Goal: Complete application form: Complete application form

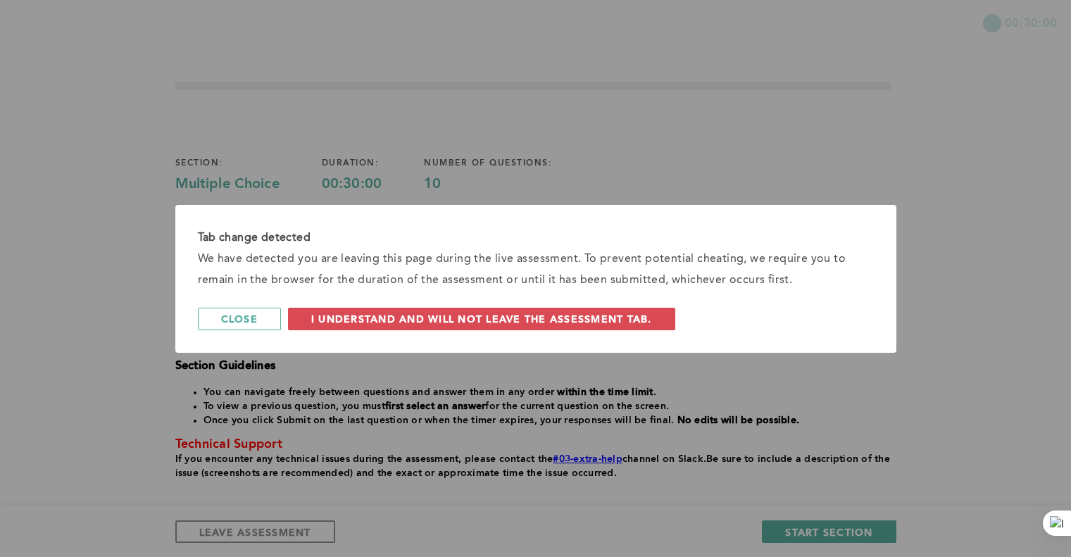
scroll to position [75, 0]
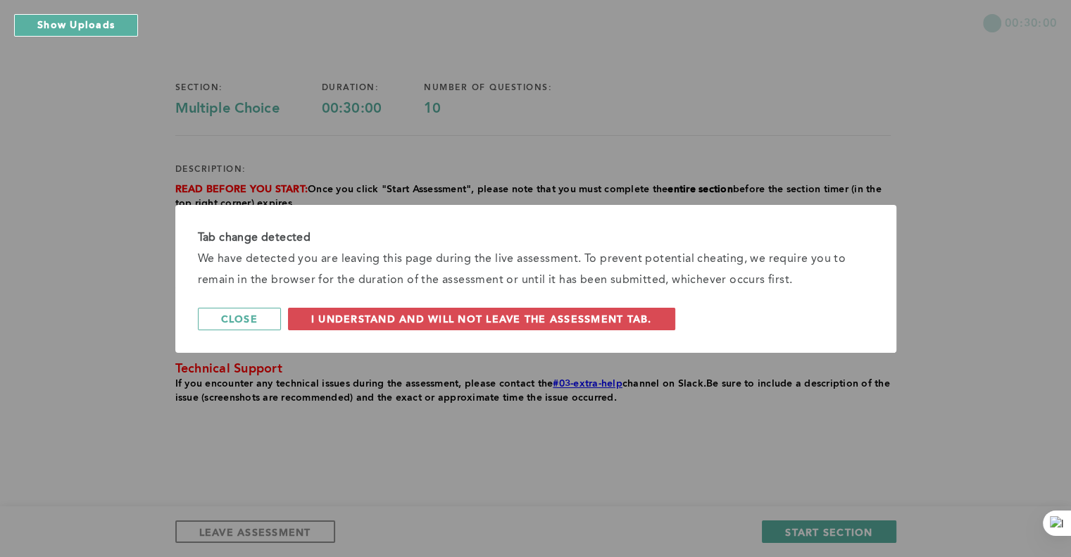
click at [388, 320] on span "I understand and will not leave the assessment tab." at bounding box center [481, 318] width 341 height 13
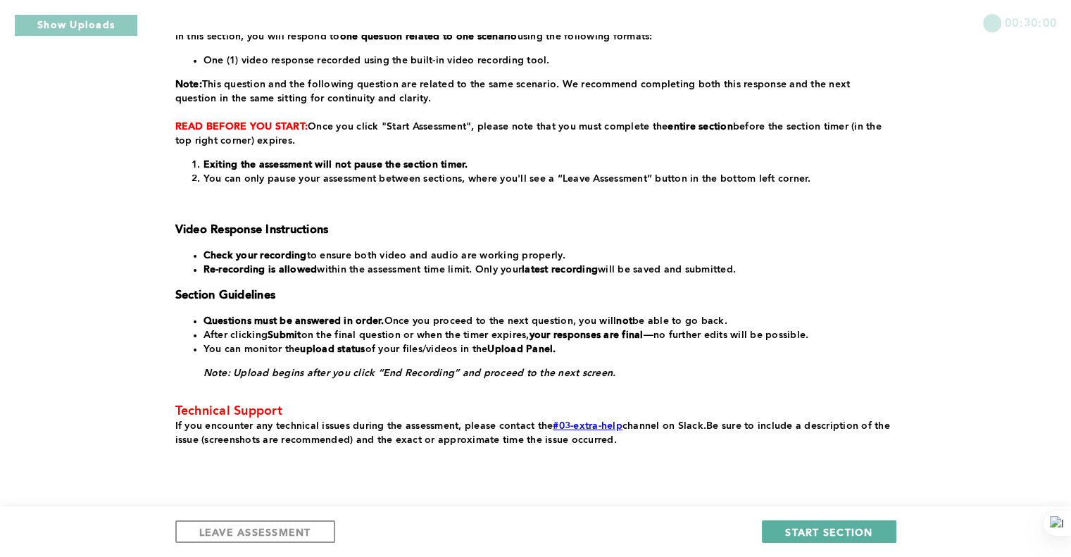
scroll to position [270, 0]
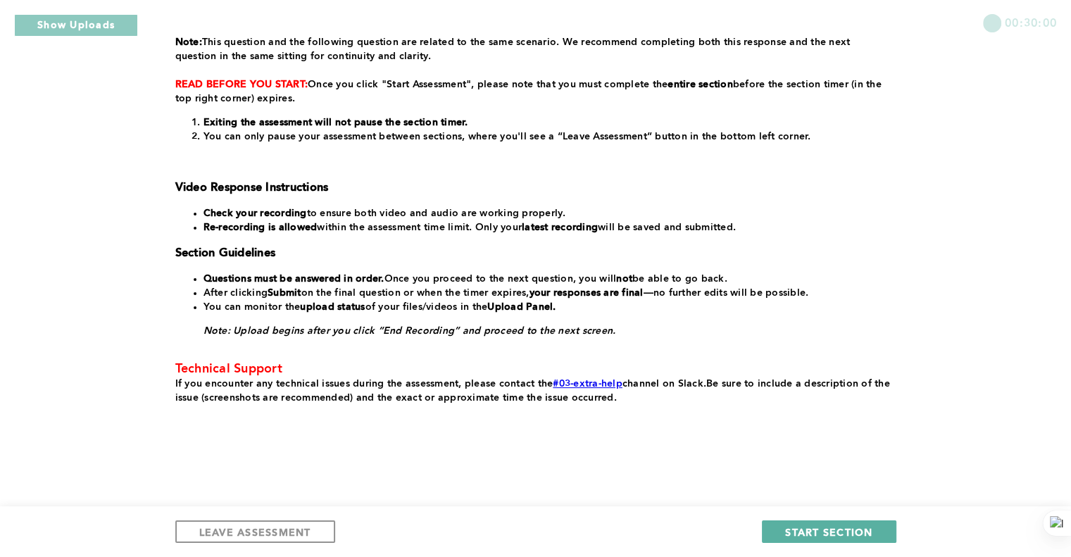
click at [829, 534] on span "START SECTION" at bounding box center [828, 531] width 87 height 13
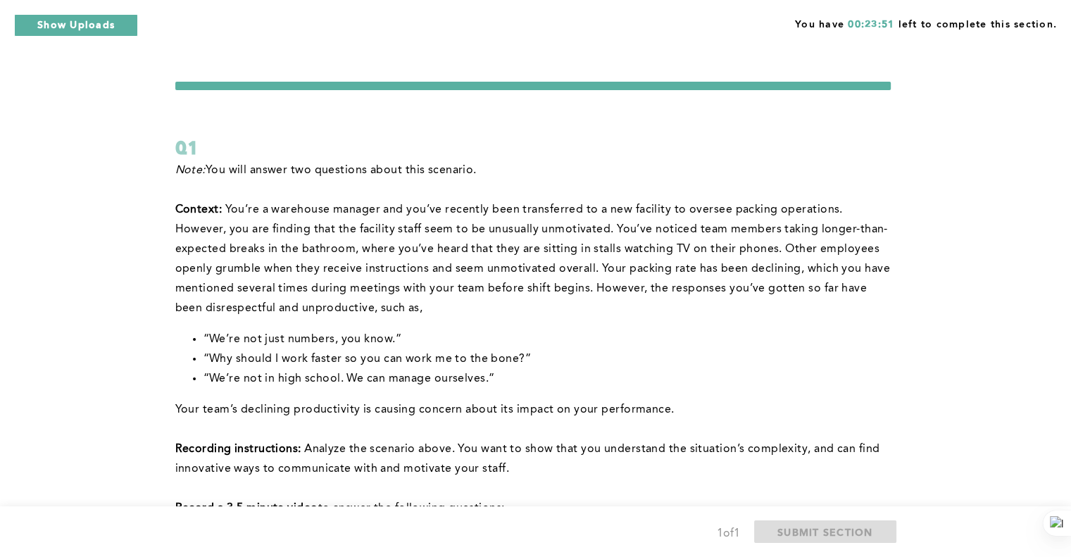
scroll to position [70, 0]
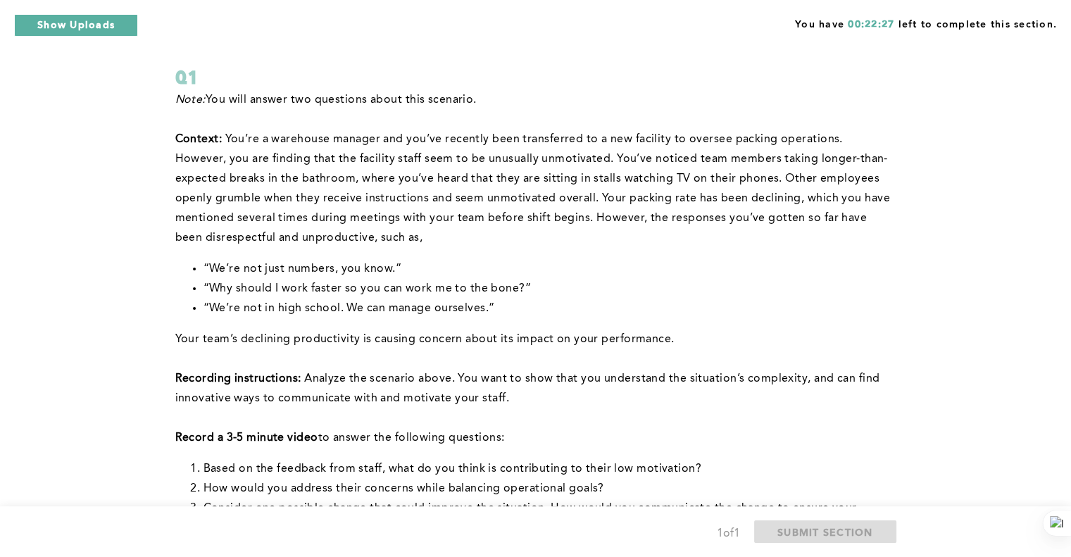
click at [719, 342] on p "Your team’s declining productivity is causing concern about its impact on your …" at bounding box center [532, 340] width 715 height 20
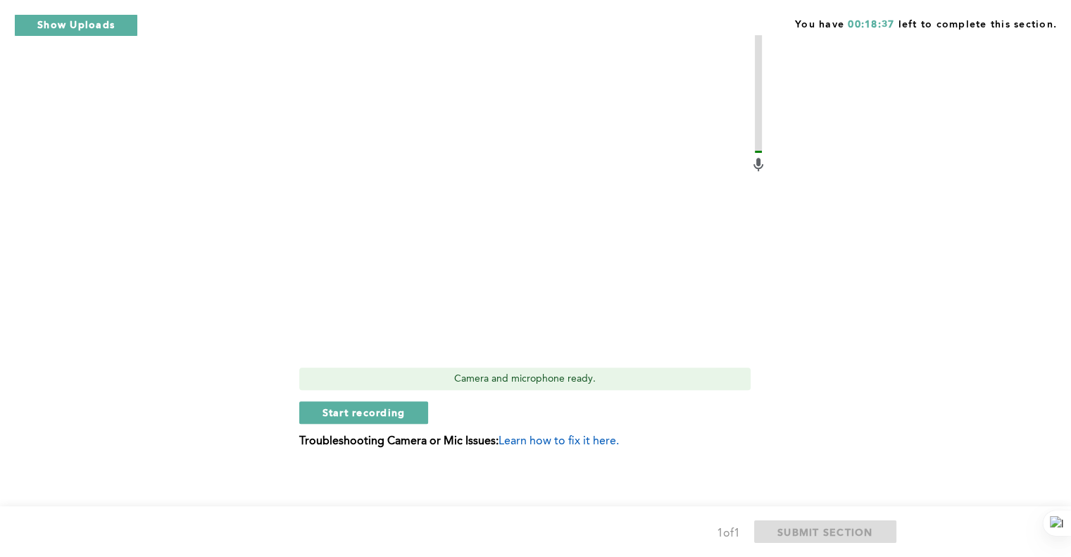
scroll to position [634, 0]
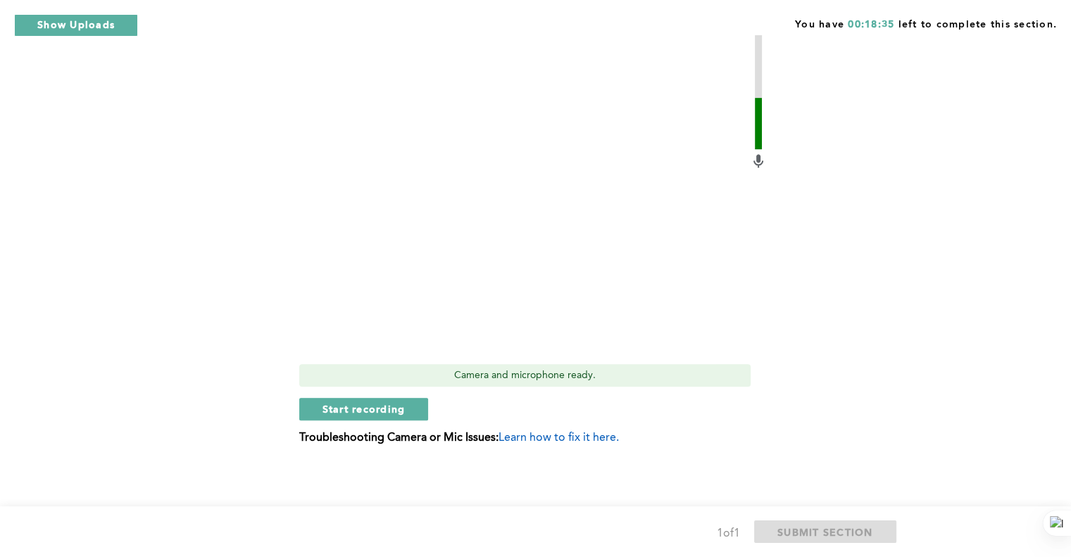
click at [418, 408] on button "Start recording" at bounding box center [364, 409] width 130 height 23
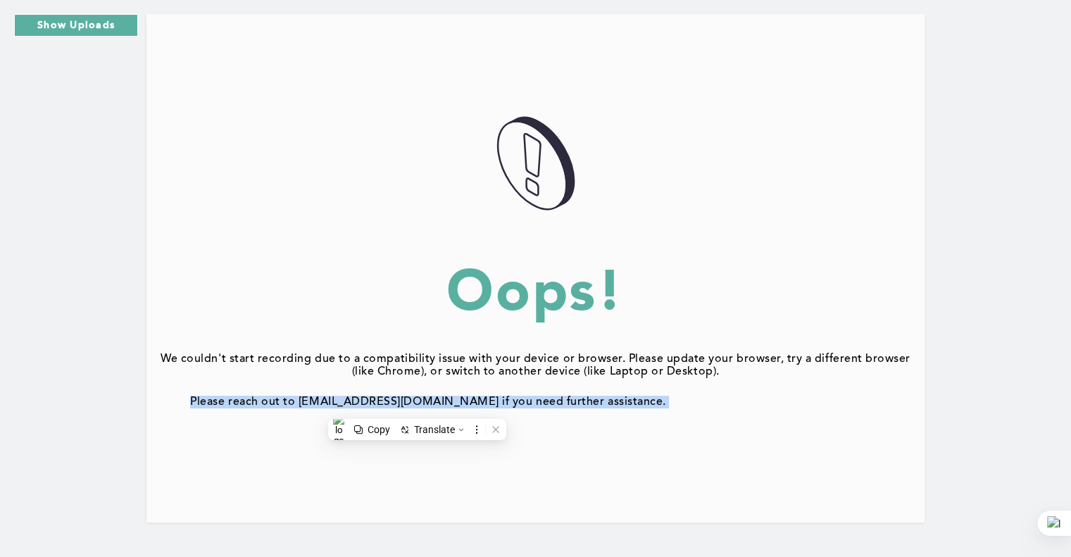
scroll to position [112, 0]
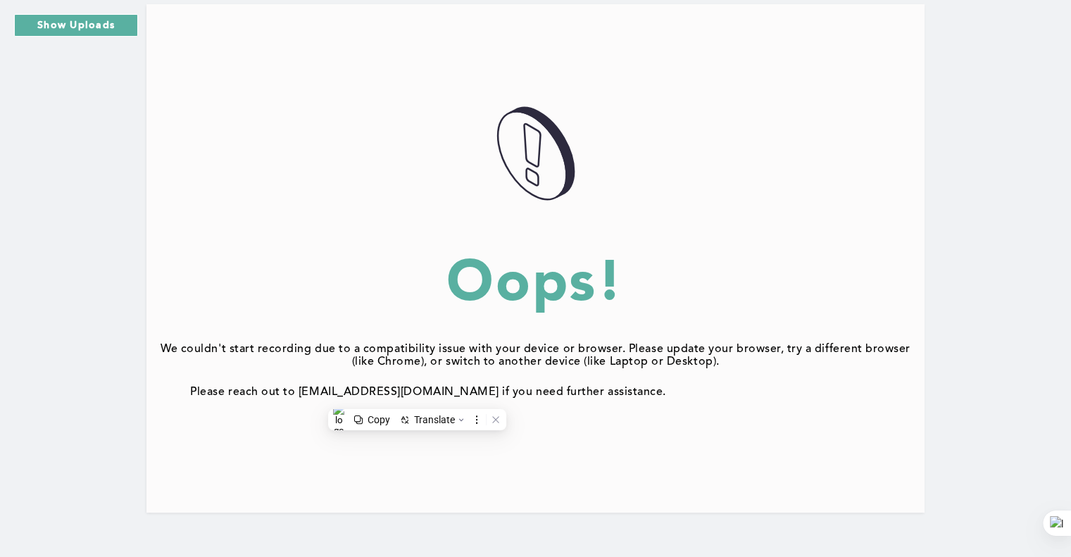
click at [28, 291] on div "DA5B712C-8B3F-4FC5-977C-8507ACC09FCB@1.5x Oops! We couldn't start recording due…" at bounding box center [535, 242] width 1071 height 634
click at [152, 152] on div "DA5B712C-8B3F-4FC5-977C-8507ACC09FCB@1.5x" at bounding box center [535, 155] width 778 height 98
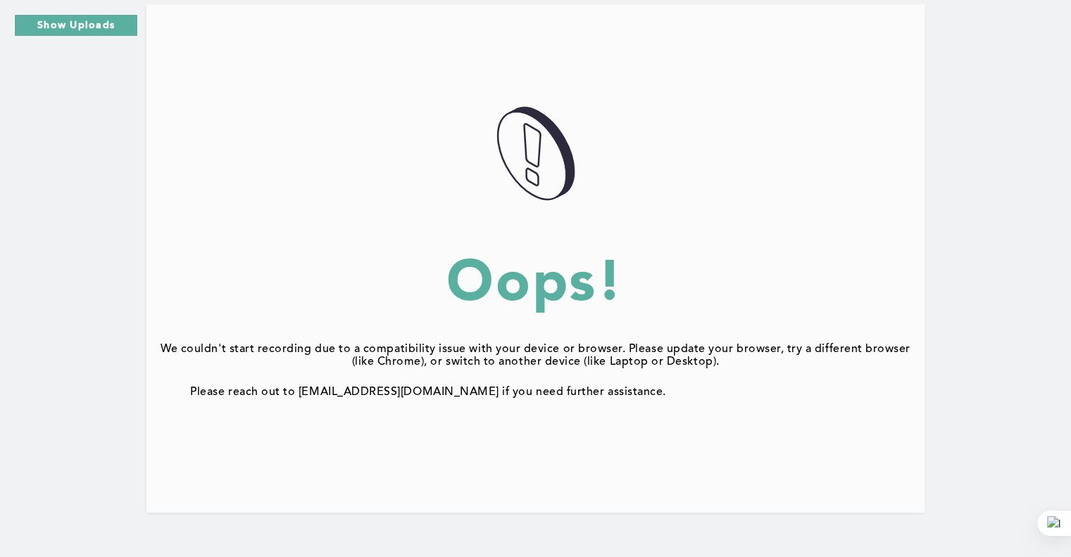
click at [152, 152] on div "DA5B712C-8B3F-4FC5-977C-8507ACC09FCB@1.5x" at bounding box center [535, 155] width 778 height 98
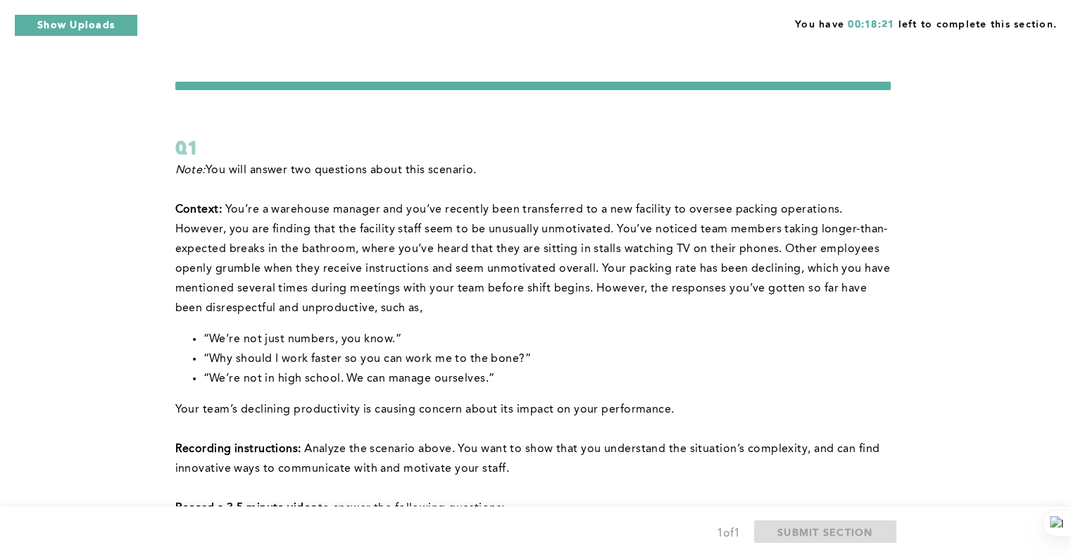
scroll to position [634, 0]
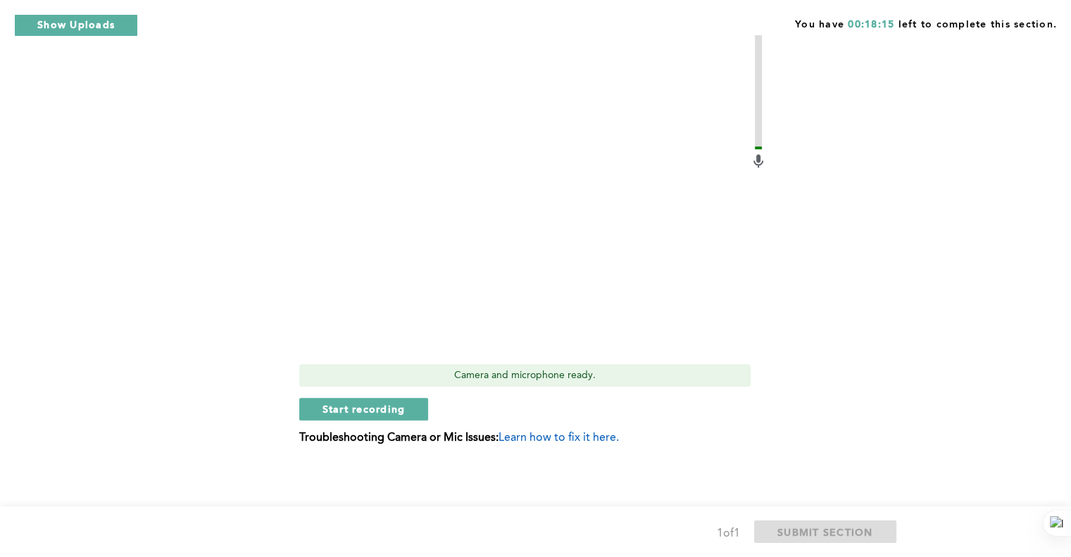
click at [403, 407] on span "Start recording" at bounding box center [363, 408] width 83 height 13
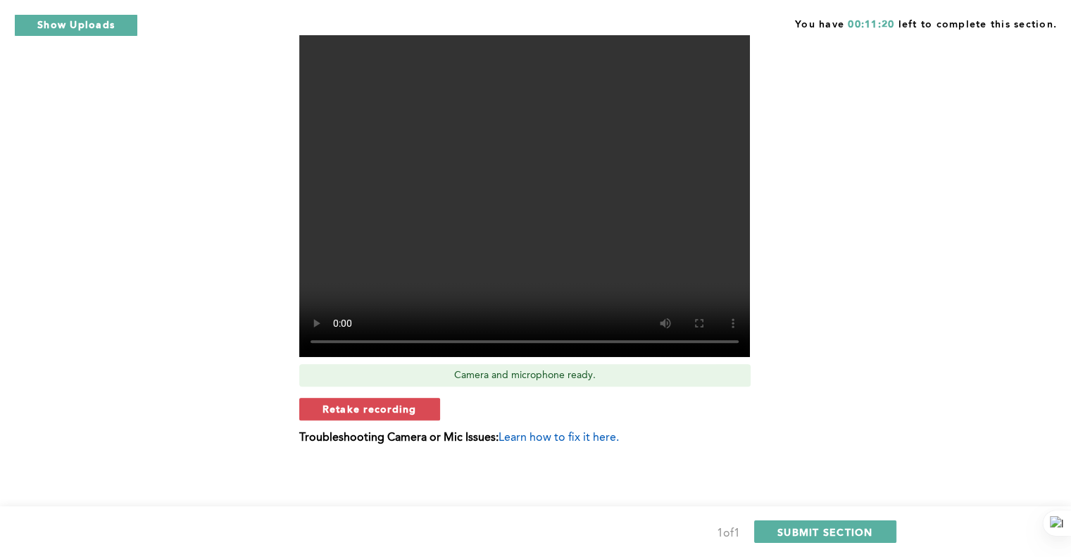
click at [873, 538] on button "SUBMIT SECTION" at bounding box center [825, 531] width 142 height 23
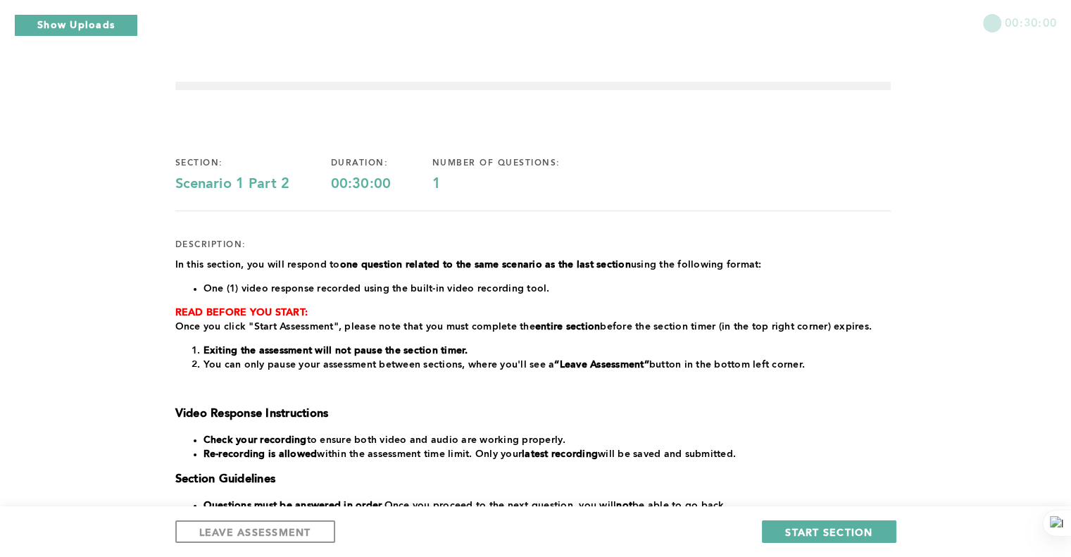
scroll to position [225, 0]
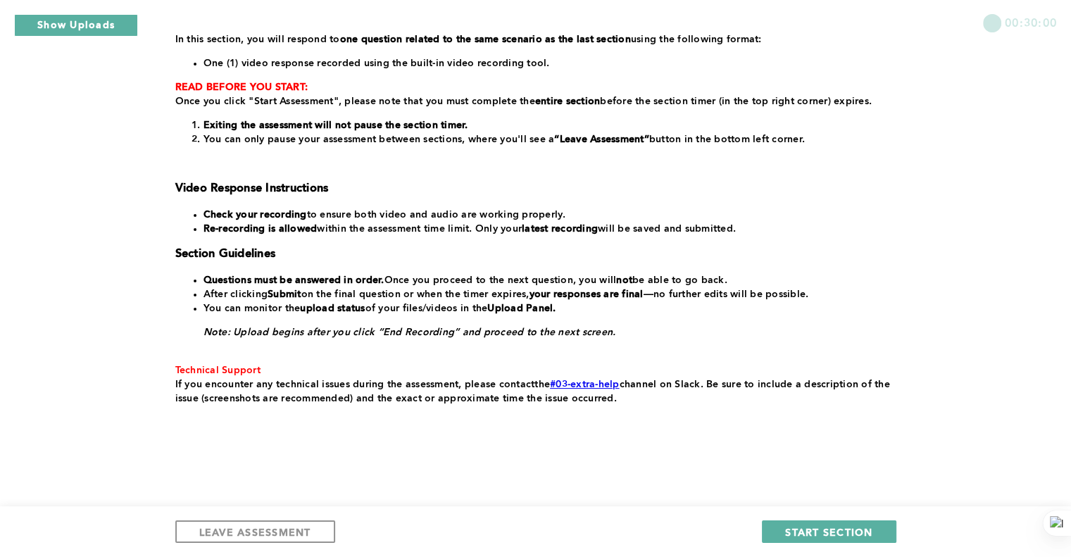
click at [870, 531] on span "START SECTION" at bounding box center [828, 531] width 87 height 13
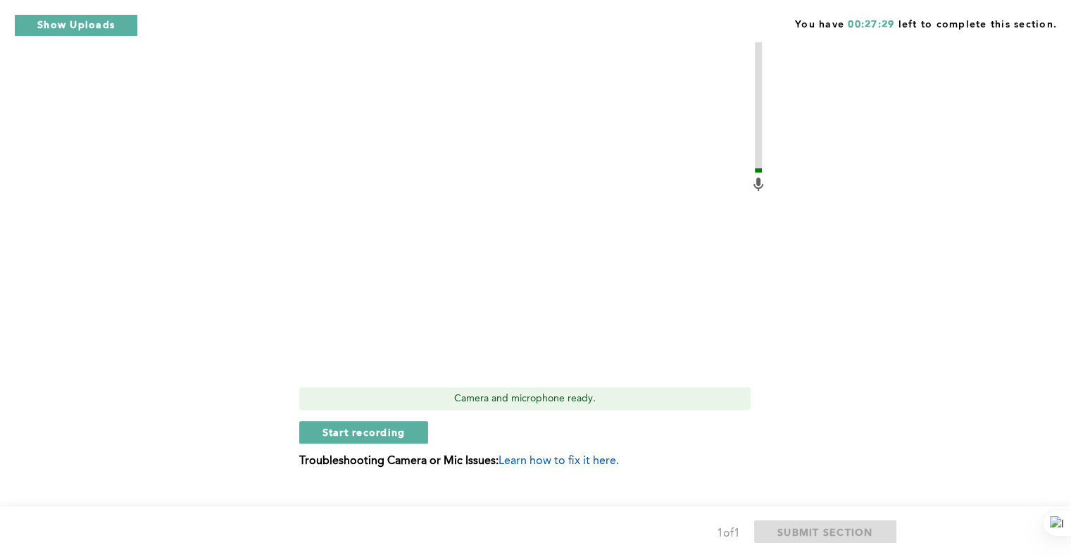
scroll to position [594, 0]
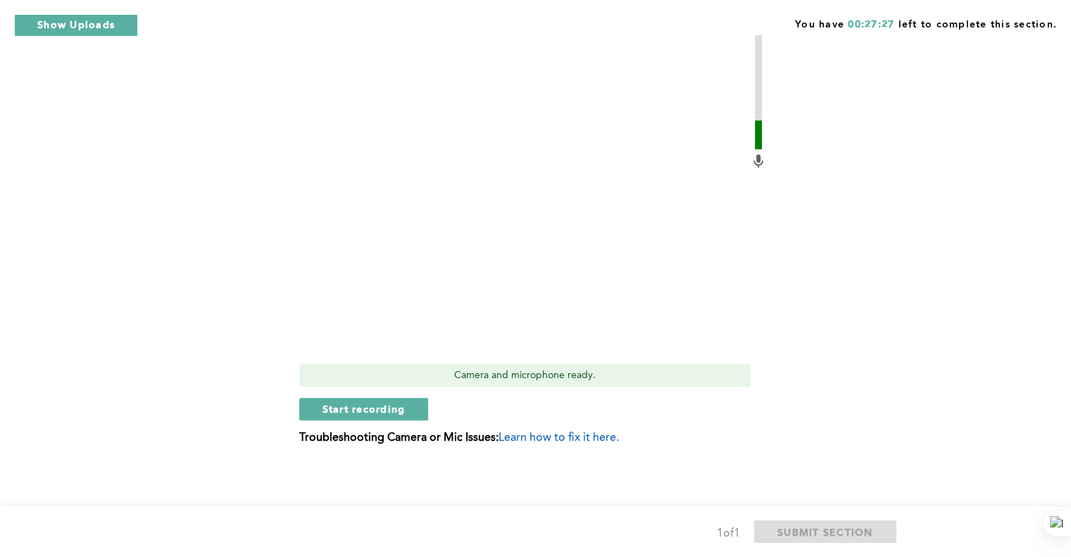
click at [356, 410] on span "Start recording" at bounding box center [363, 408] width 83 height 13
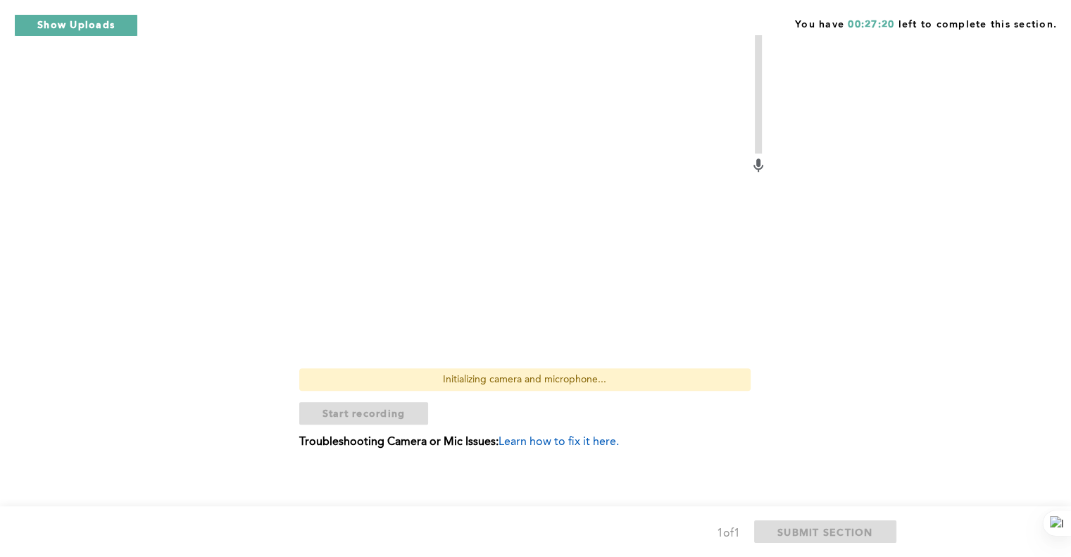
scroll to position [594, 0]
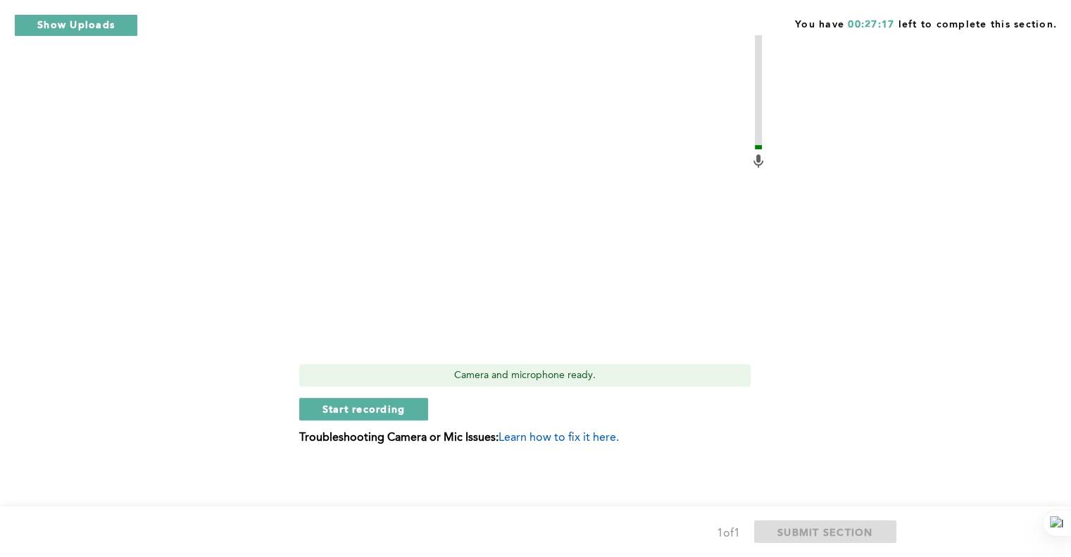
click at [389, 408] on span "Start recording" at bounding box center [363, 408] width 83 height 13
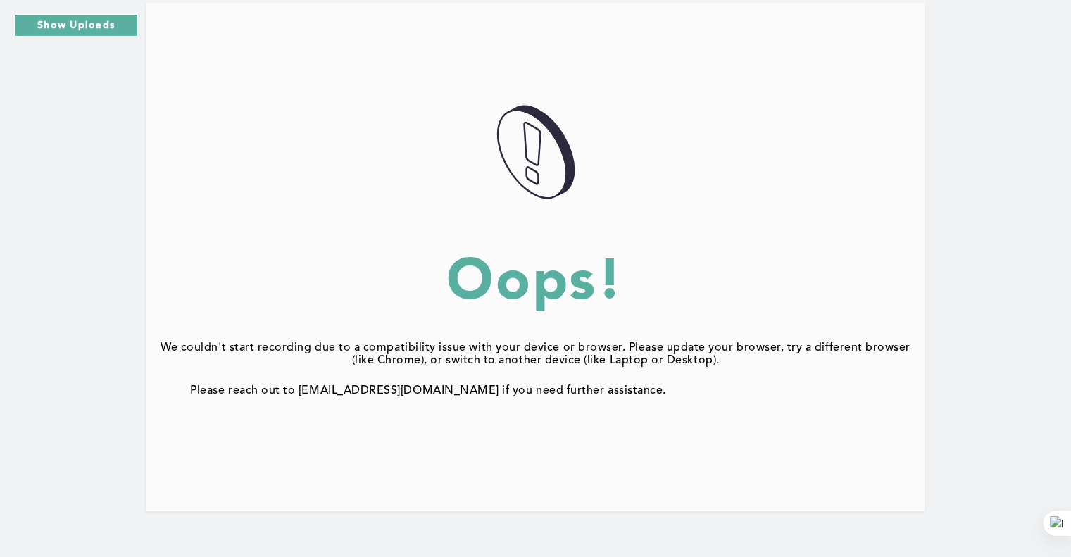
scroll to position [112, 0]
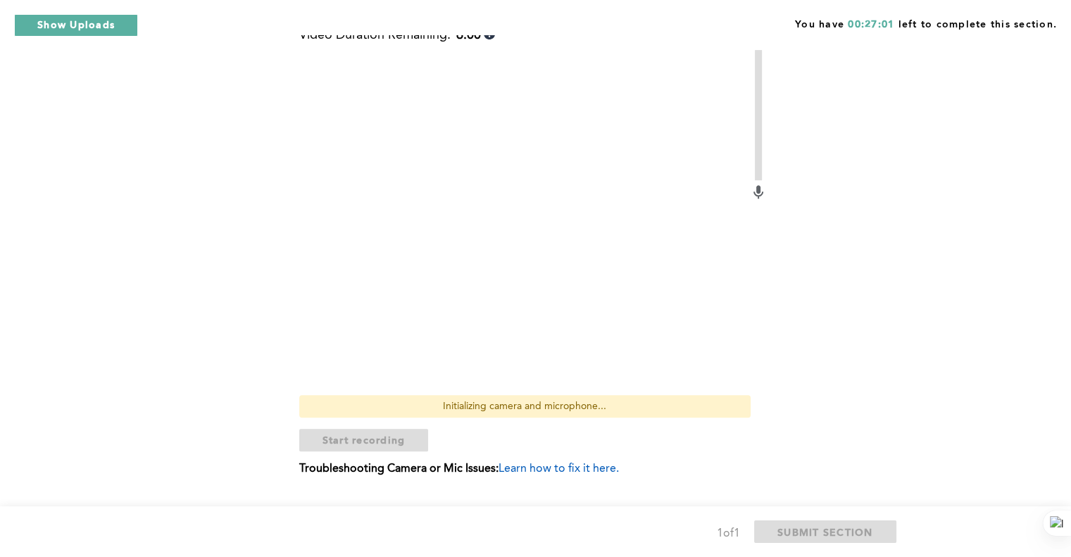
scroll to position [594, 0]
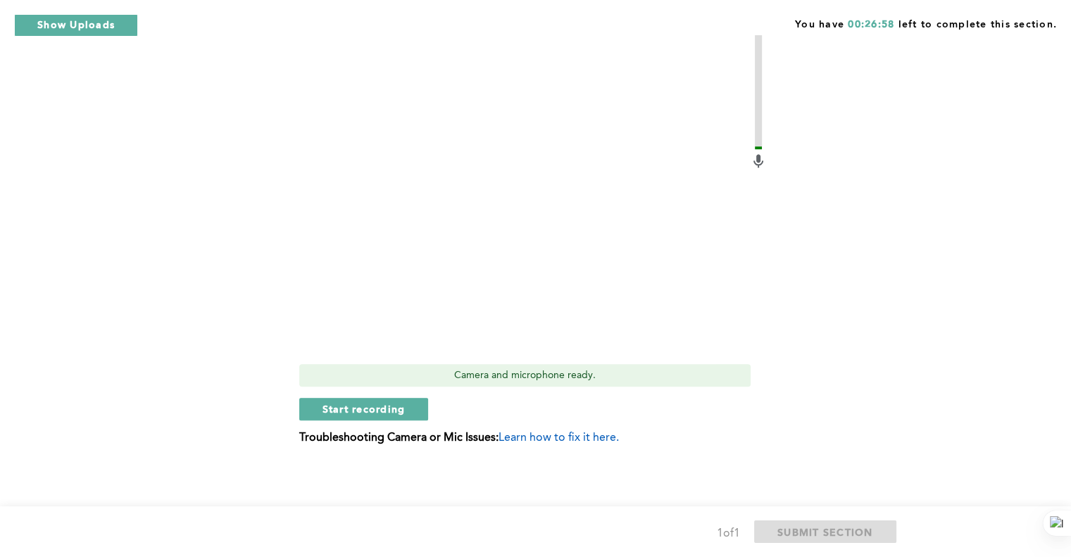
click at [395, 413] on span "Start recording" at bounding box center [363, 408] width 83 height 13
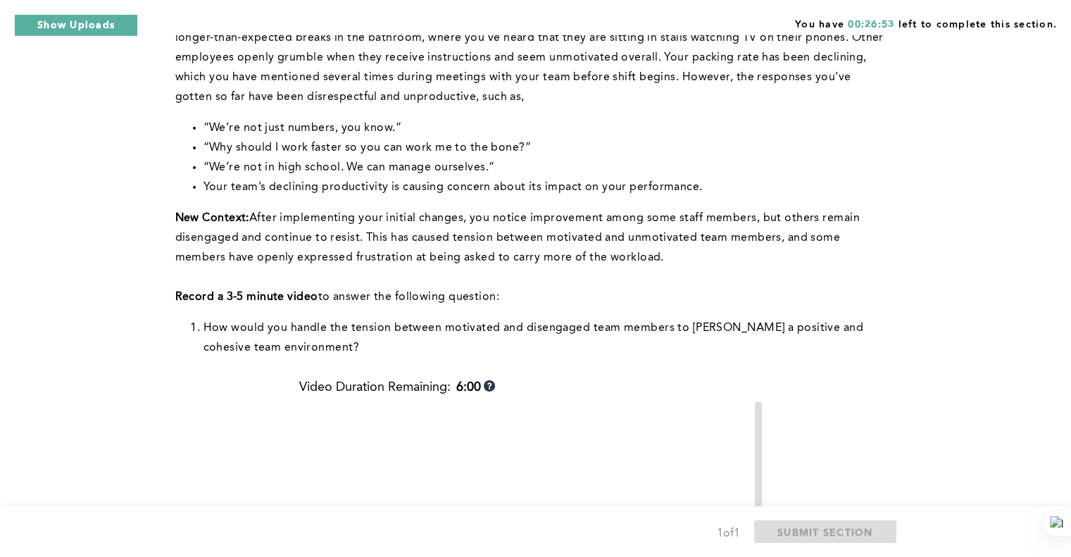
scroll to position [594, 0]
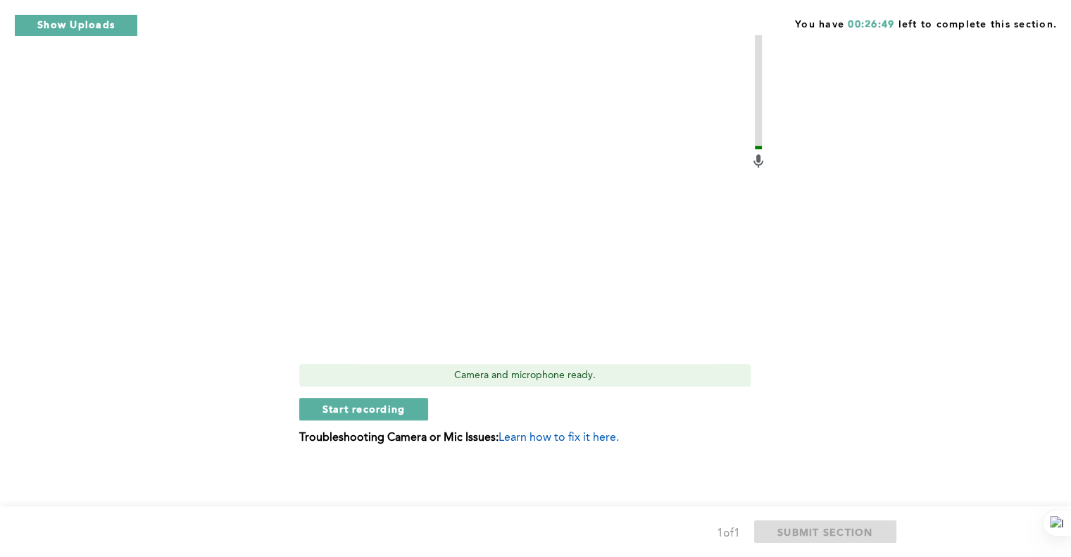
click at [330, 402] on span "Start recording" at bounding box center [363, 408] width 83 height 13
click at [352, 408] on span "Stop recording" at bounding box center [363, 408] width 82 height 13
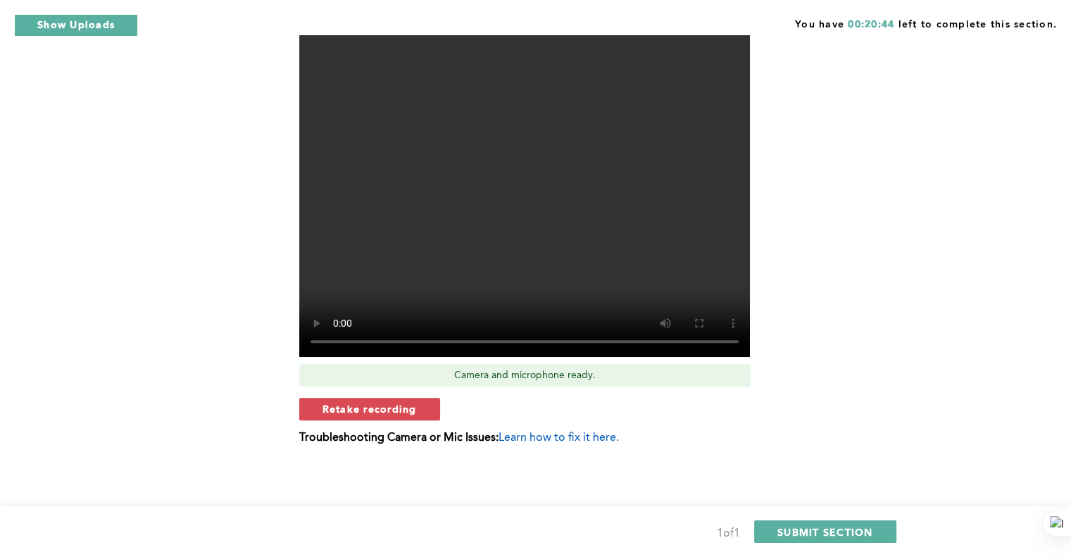
click at [872, 529] on span "SUBMIT SECTION" at bounding box center [825, 531] width 96 height 13
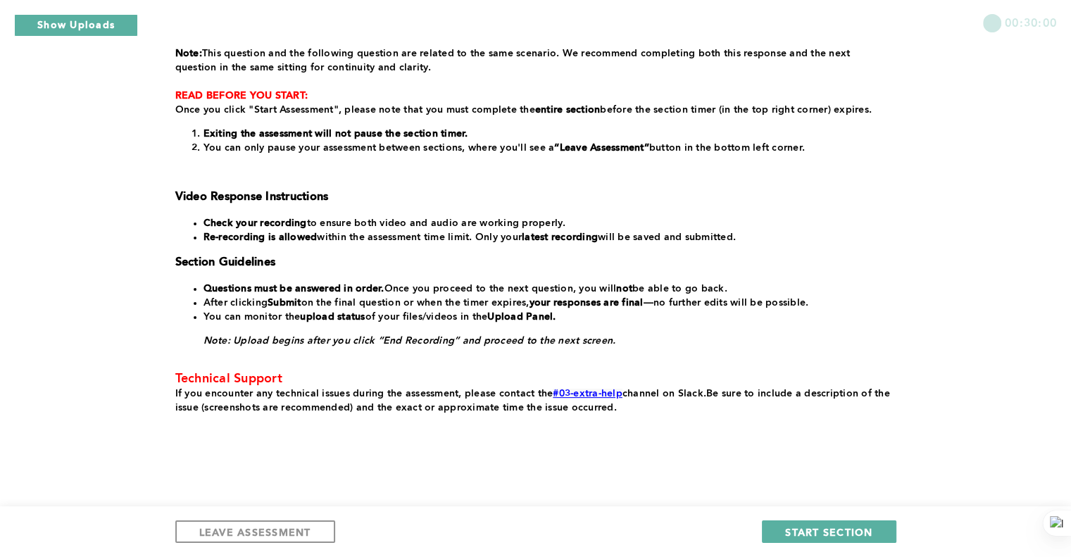
scroll to position [268, 0]
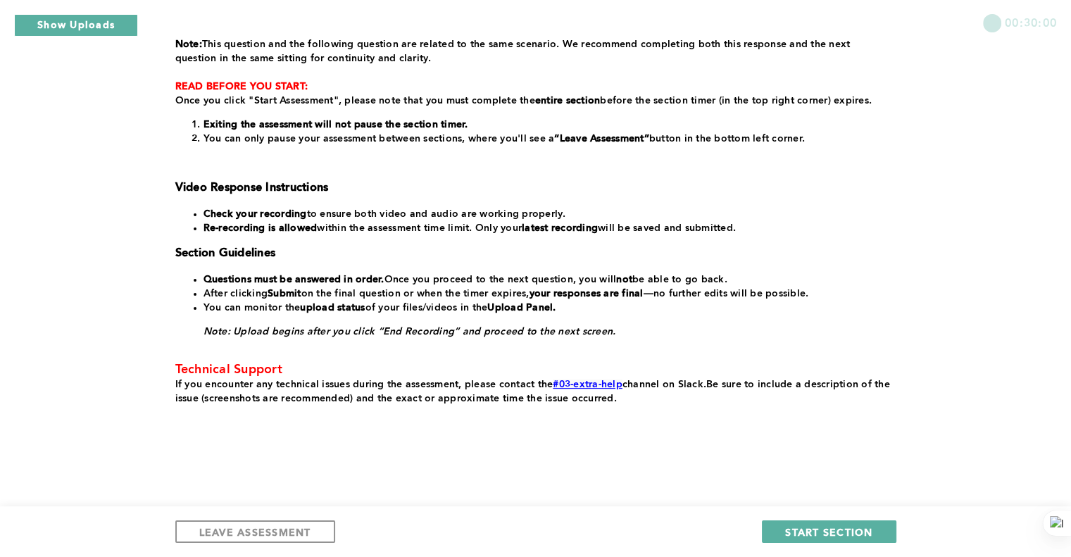
click at [829, 527] on span "START SECTION" at bounding box center [828, 531] width 87 height 13
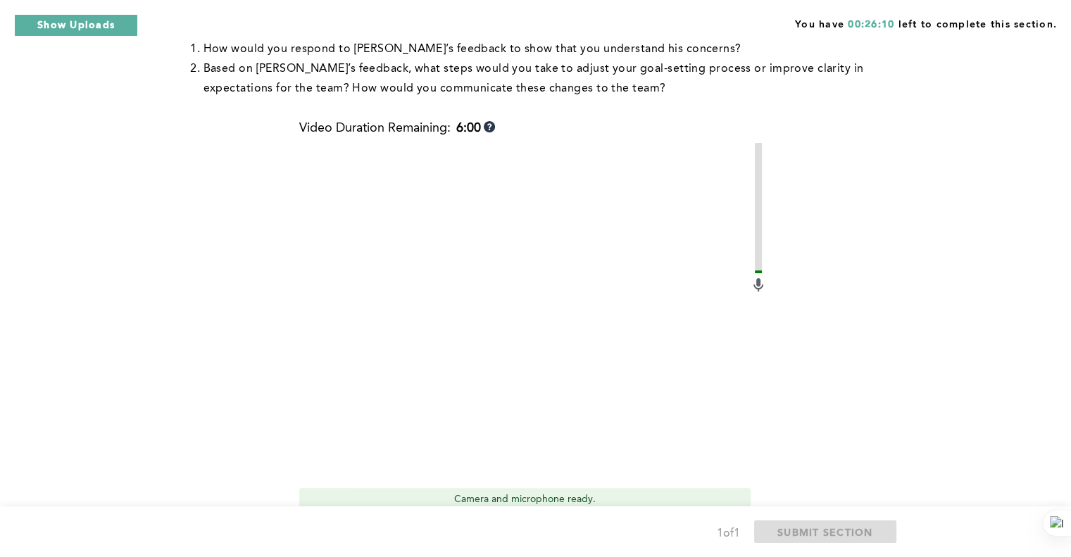
scroll to position [476, 0]
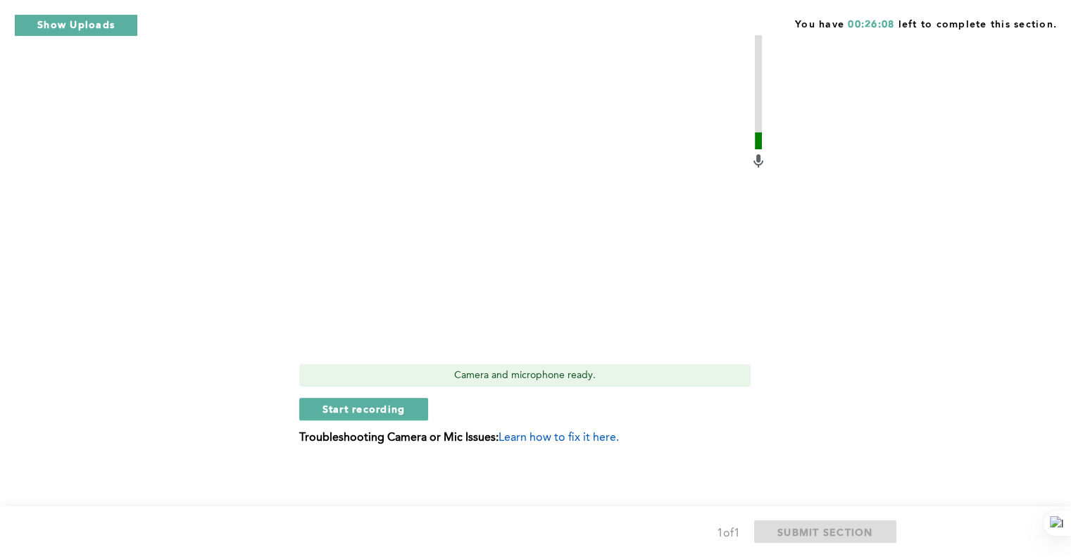
click at [386, 406] on span "Start recording" at bounding box center [363, 408] width 83 height 13
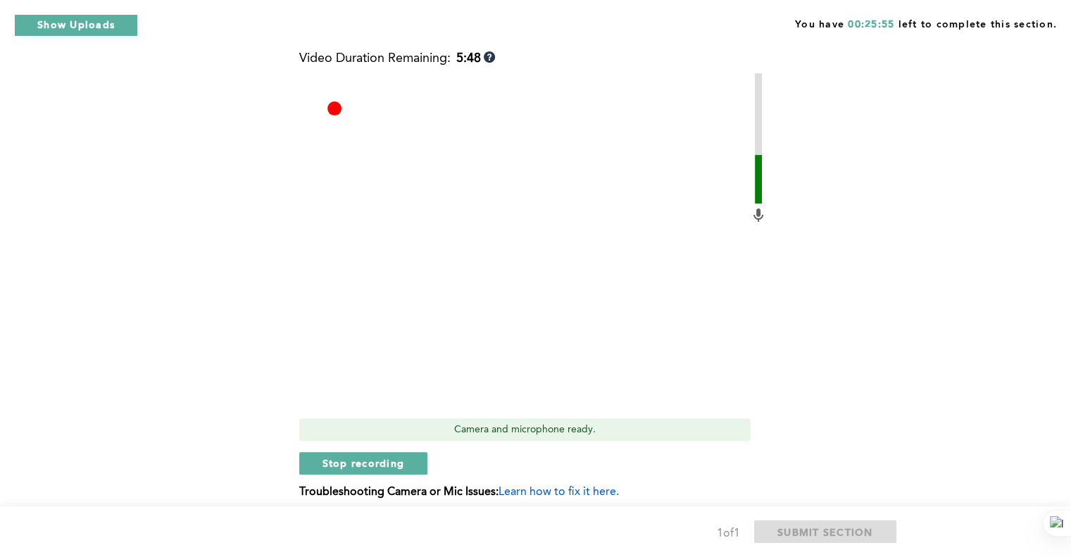
scroll to position [422, 0]
click at [366, 464] on span "Stop recording" at bounding box center [363, 462] width 82 height 13
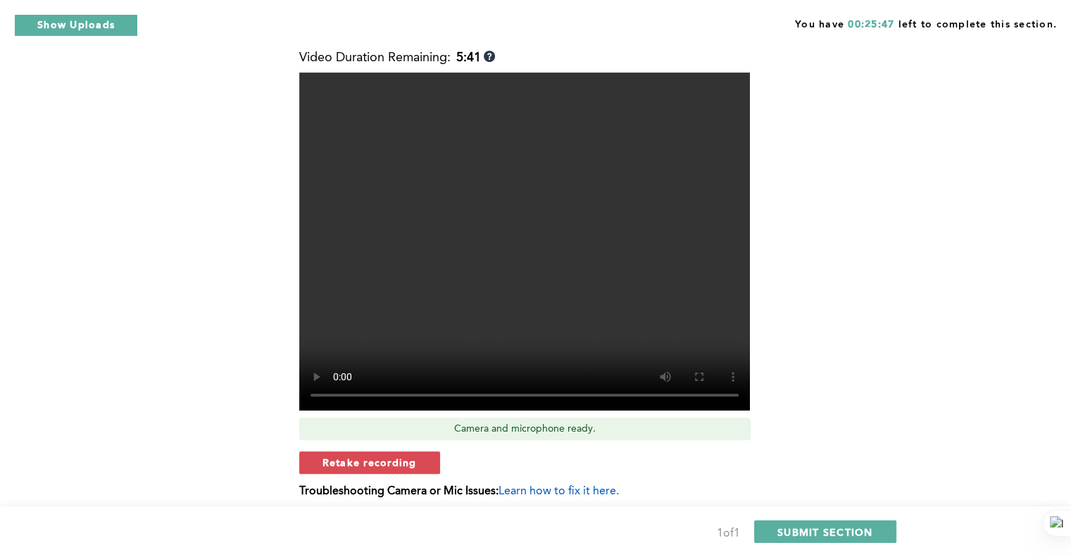
click at [367, 463] on span "Retake recording" at bounding box center [369, 462] width 94 height 13
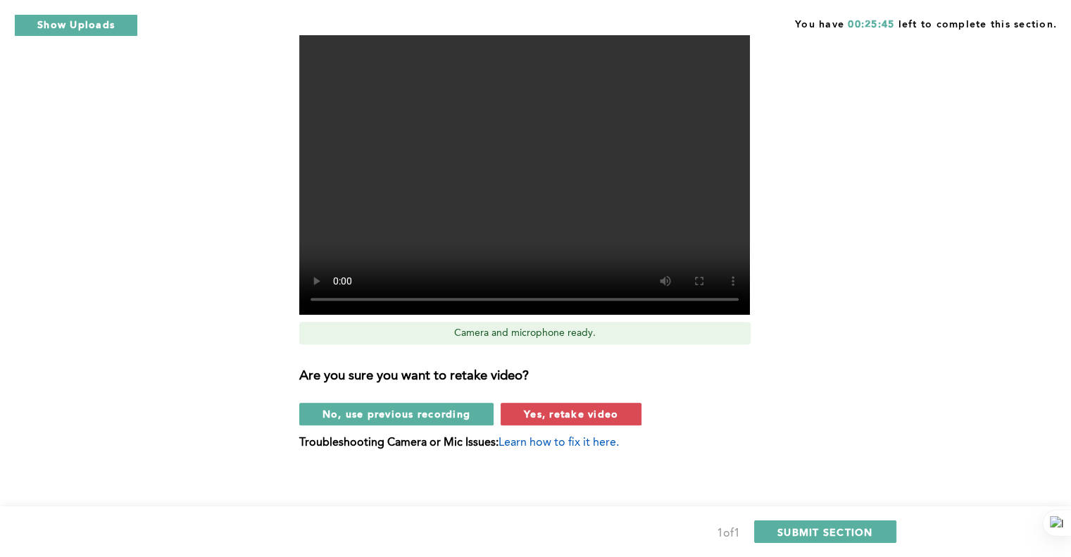
scroll to position [524, 0]
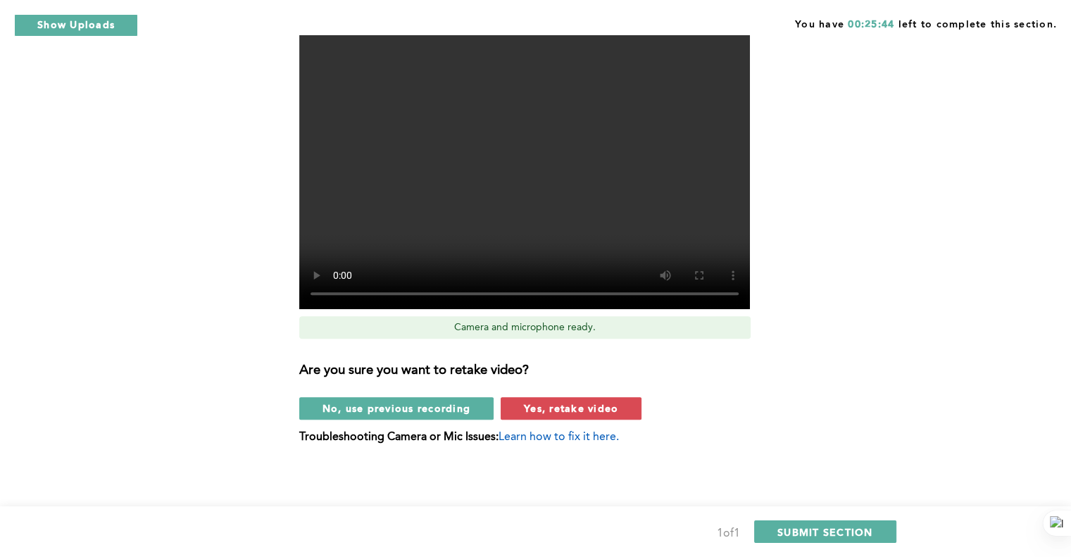
click at [541, 405] on span "Yes, retake video" at bounding box center [571, 407] width 94 height 13
click at [541, 405] on div "Are you sure you want to retake video? No, use previous recording Yes, retake v…" at bounding box center [533, 385] width 468 height 70
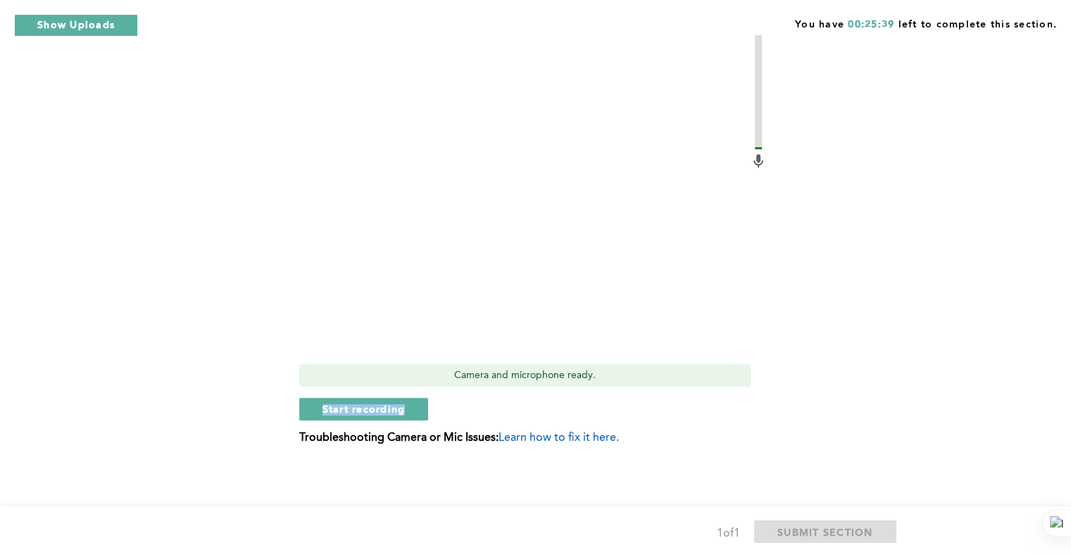
scroll to position [476, 0]
click at [424, 405] on button "Start recording" at bounding box center [364, 409] width 130 height 23
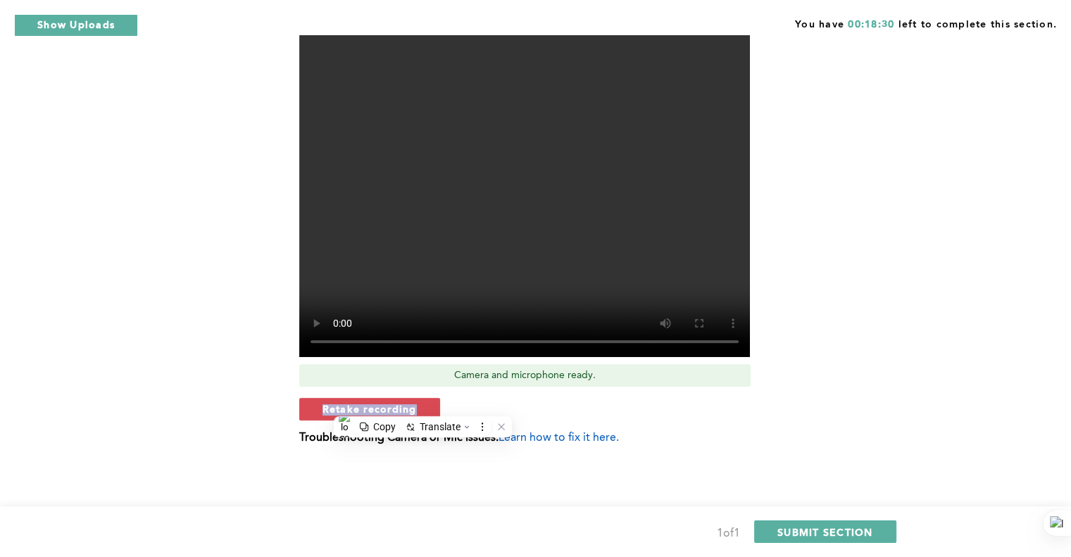
click at [858, 534] on span "SUBMIT SECTION" at bounding box center [825, 531] width 96 height 13
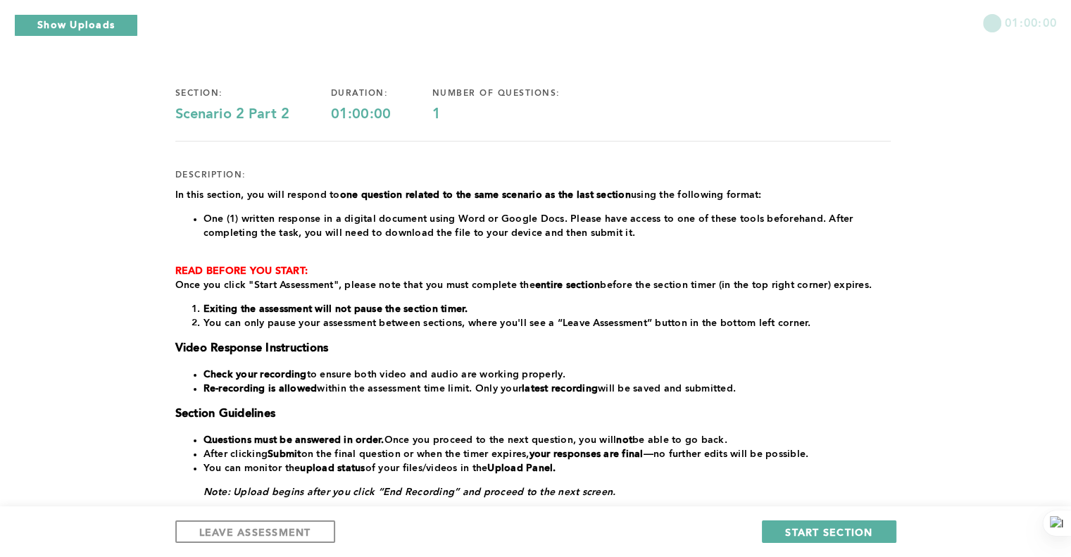
scroll to position [70, 0]
